Goal: Book appointment/travel/reservation

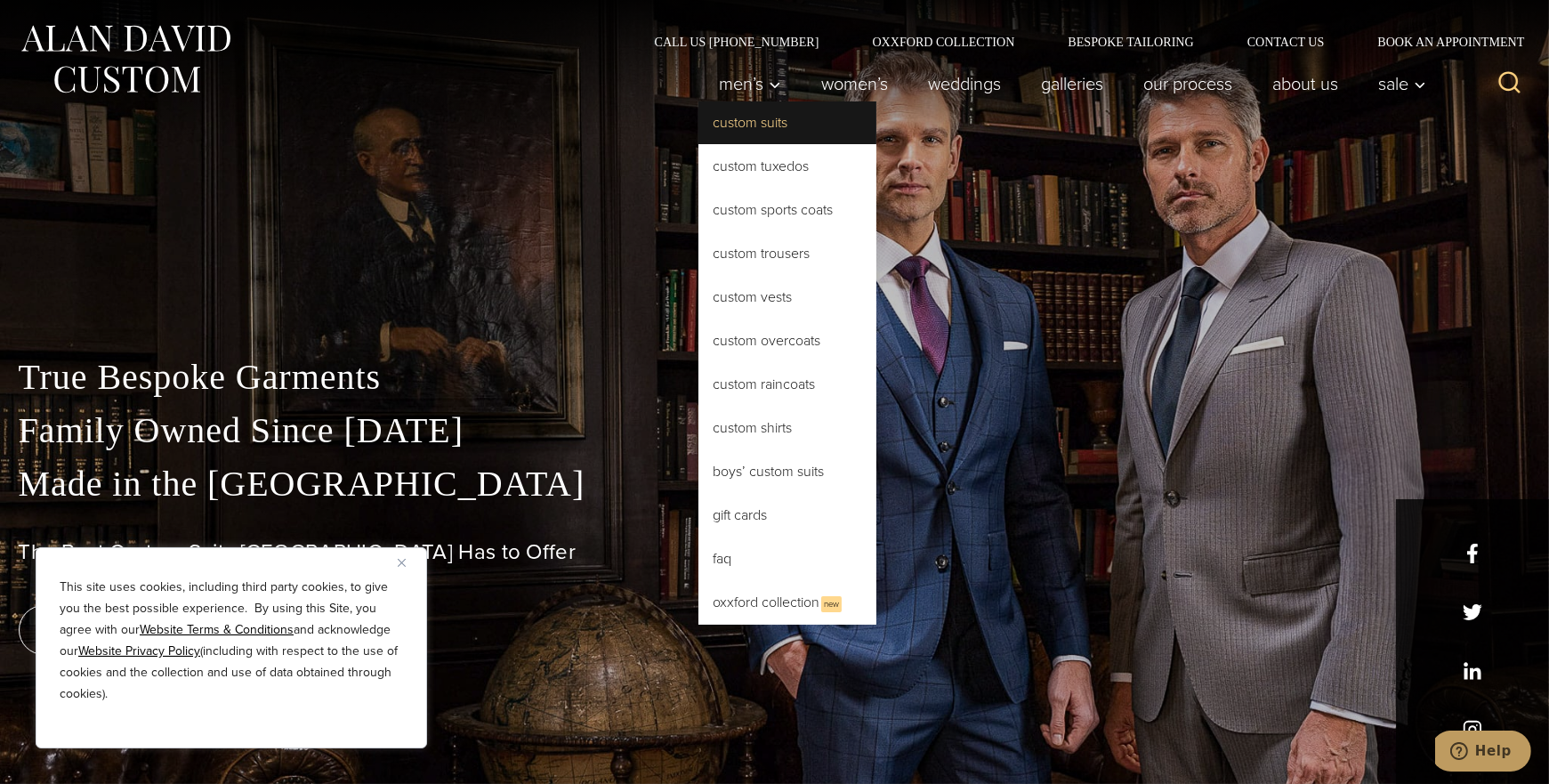
click at [751, 135] on link "Custom Suits" at bounding box center [787, 122] width 178 height 42
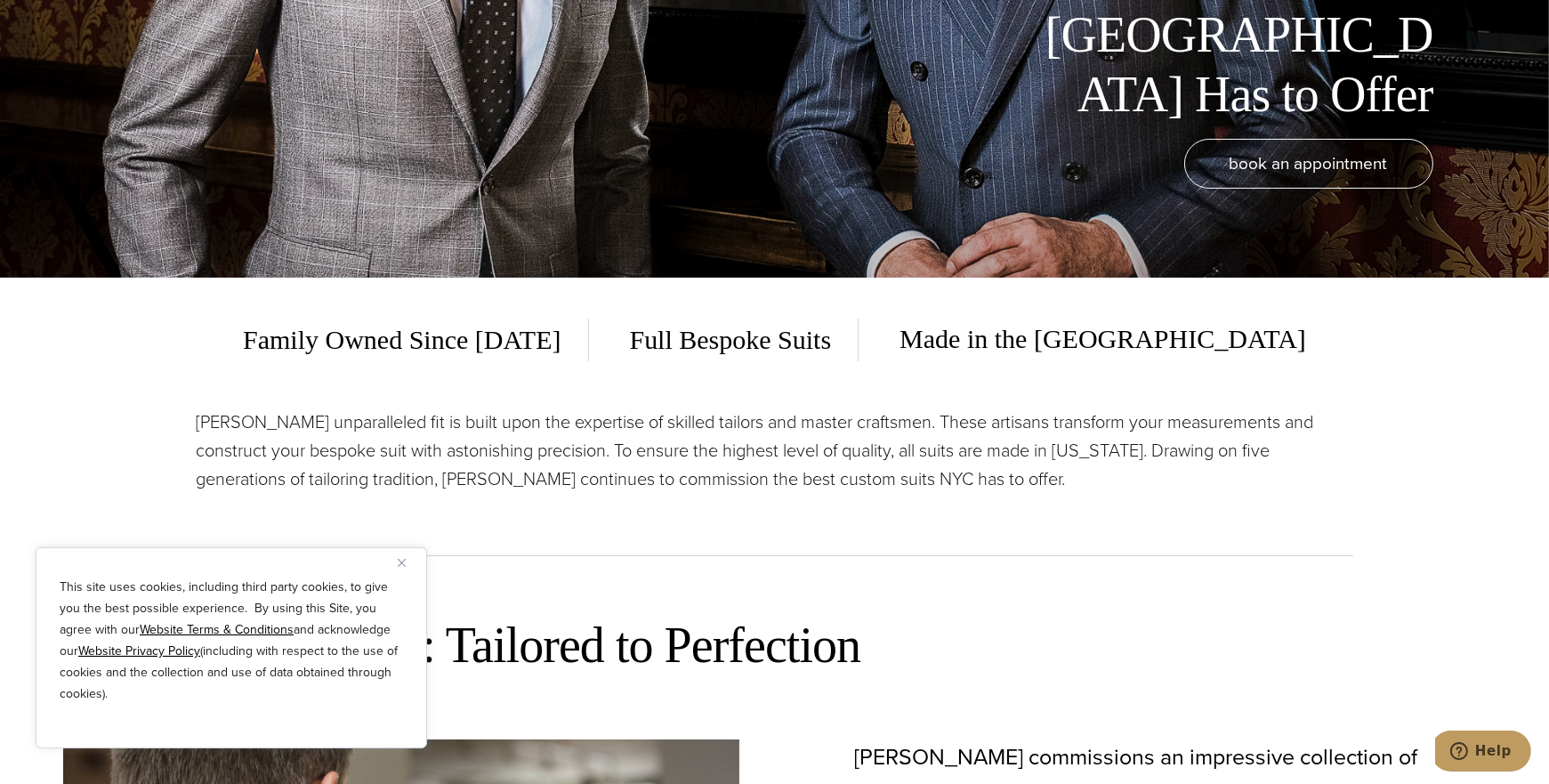
scroll to position [535, 0]
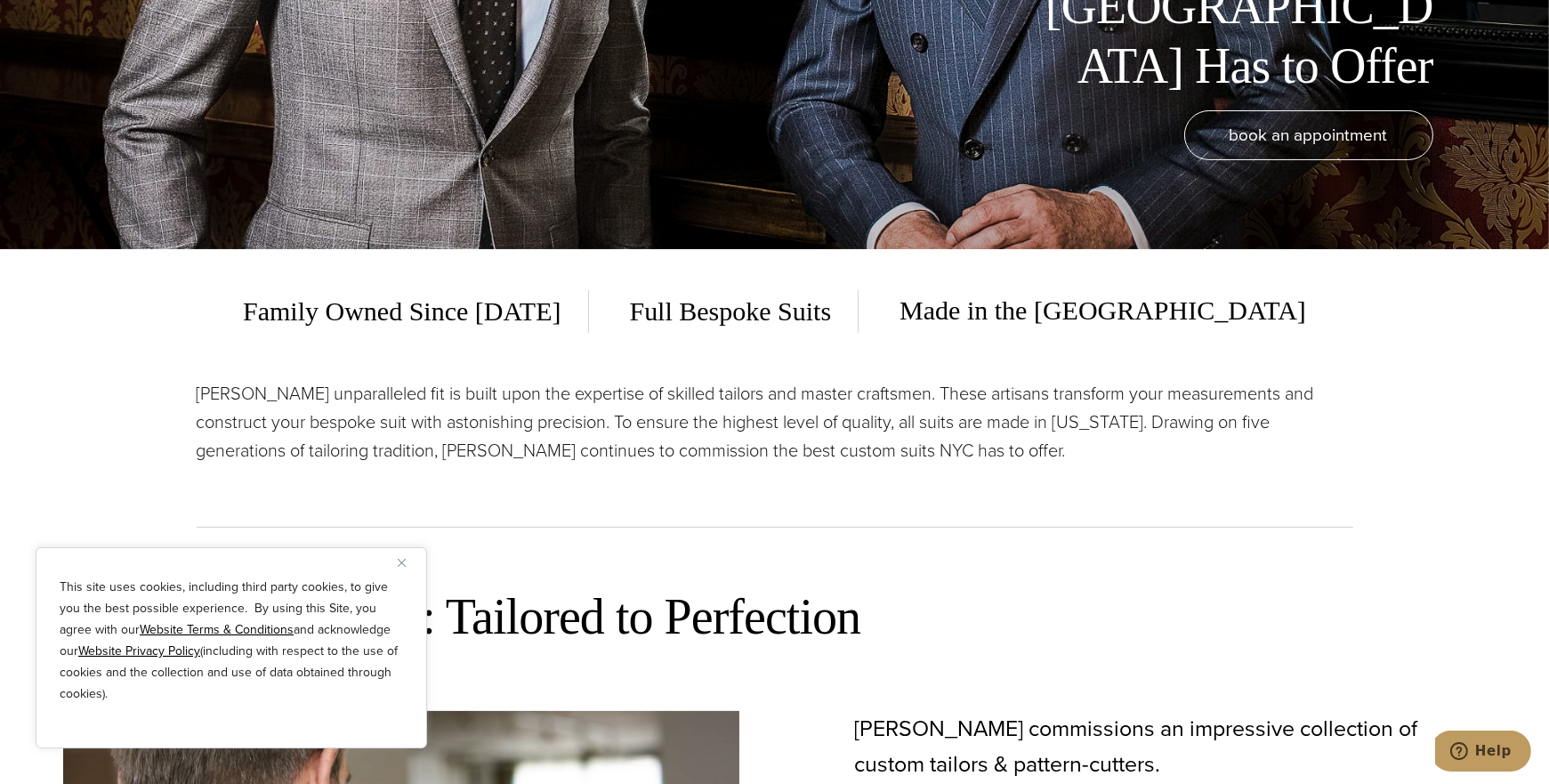
click at [399, 564] on img "Close" at bounding box center [401, 562] width 8 height 8
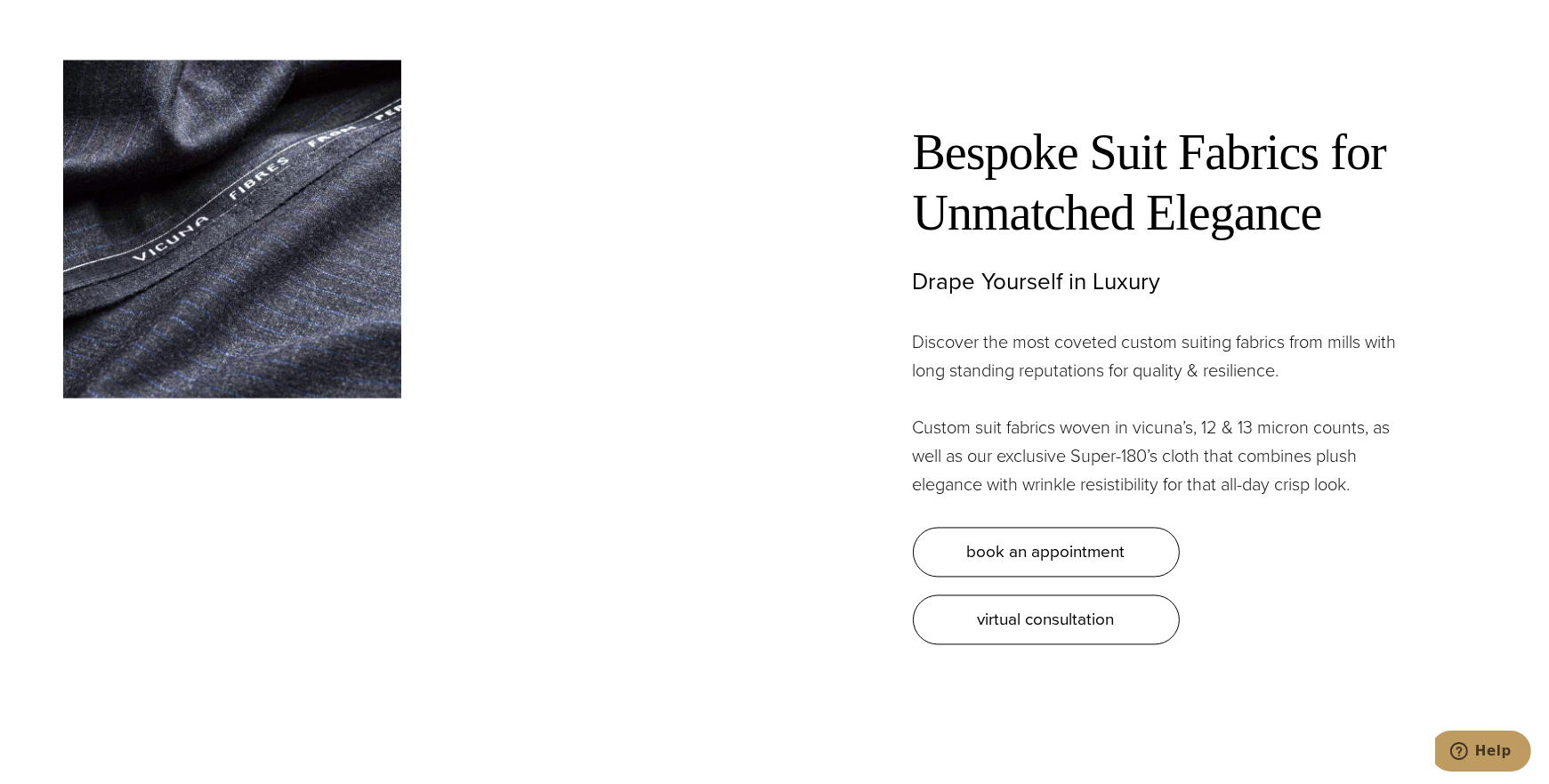
scroll to position [5331, 0]
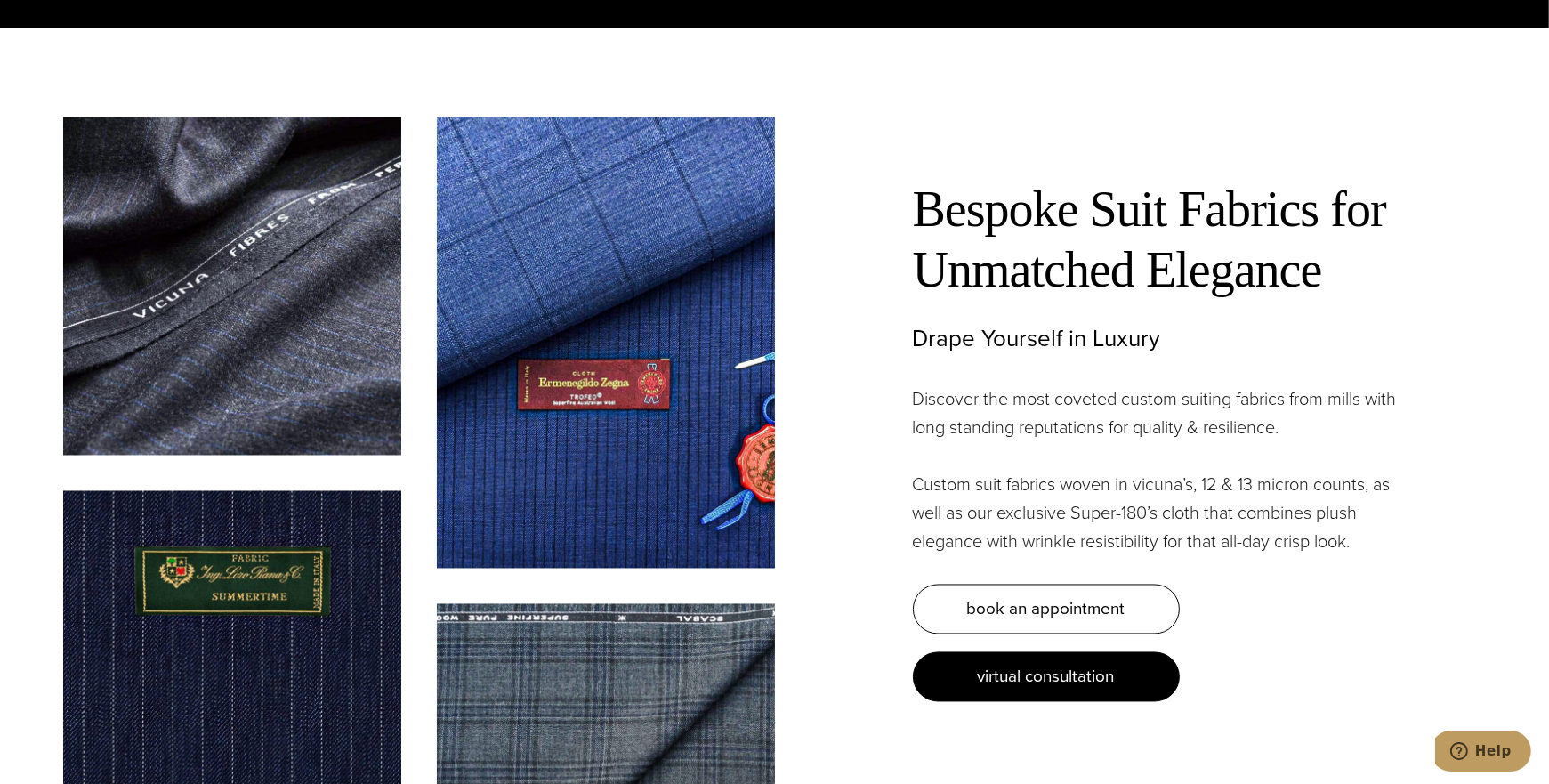
click at [978, 664] on span "virtual consultation" at bounding box center [1047, 676] width 137 height 25
